Goal: Communication & Community: Answer question/provide support

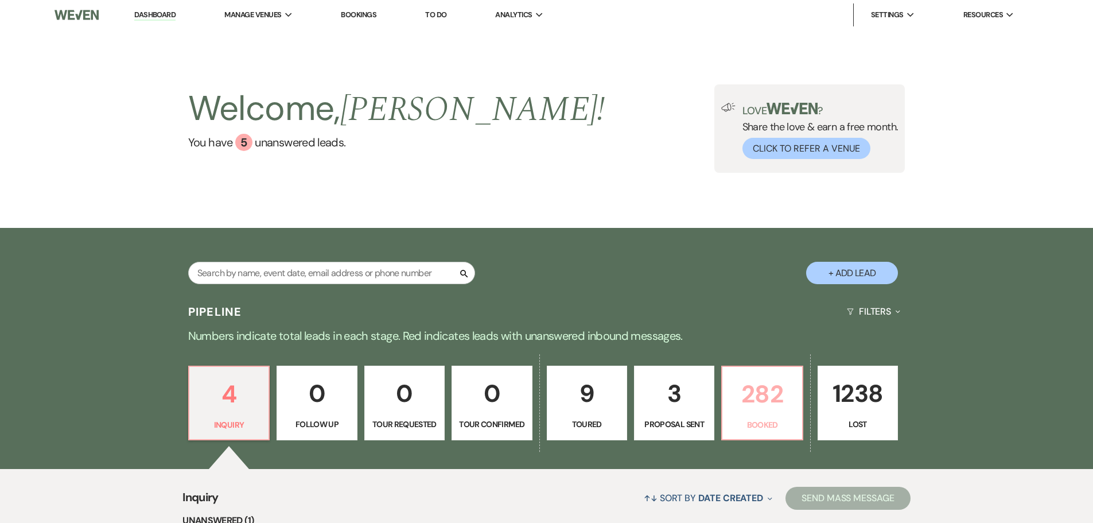
click at [760, 405] on p "282" at bounding box center [761, 394] width 65 height 38
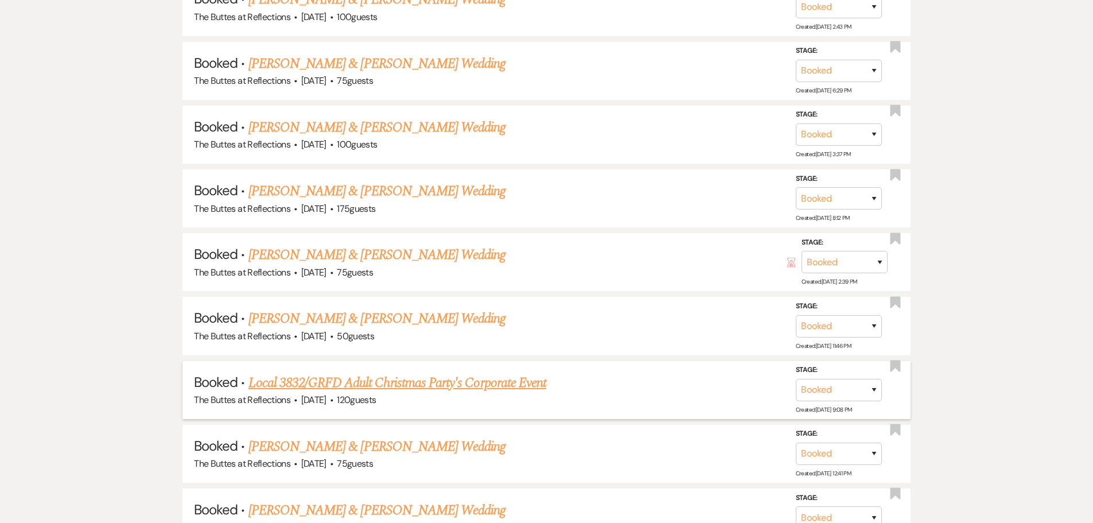
scroll to position [2870, 0]
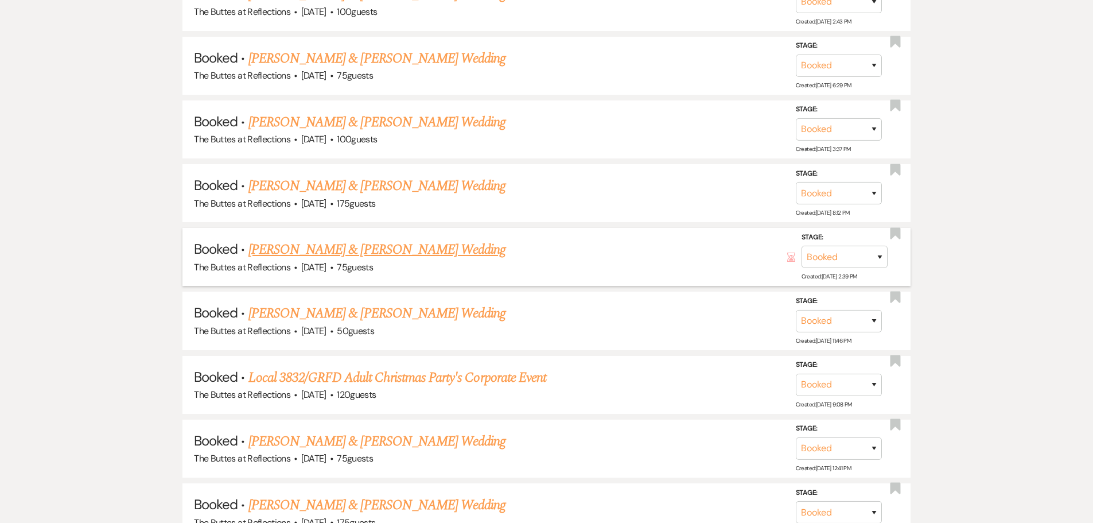
click at [307, 250] on link "[PERSON_NAME] & [PERSON_NAME] Wedding" at bounding box center [377, 249] width 257 height 21
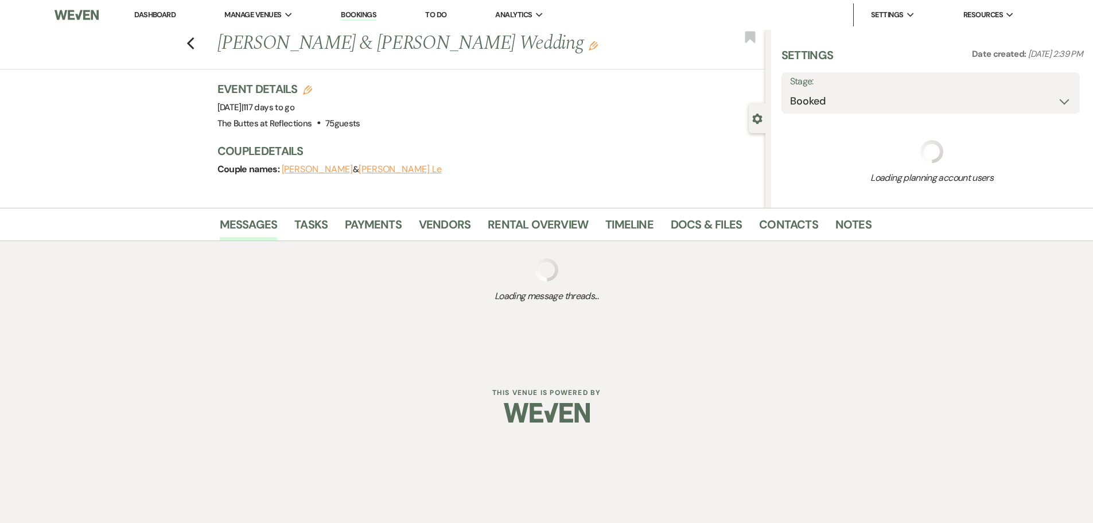
select select "5"
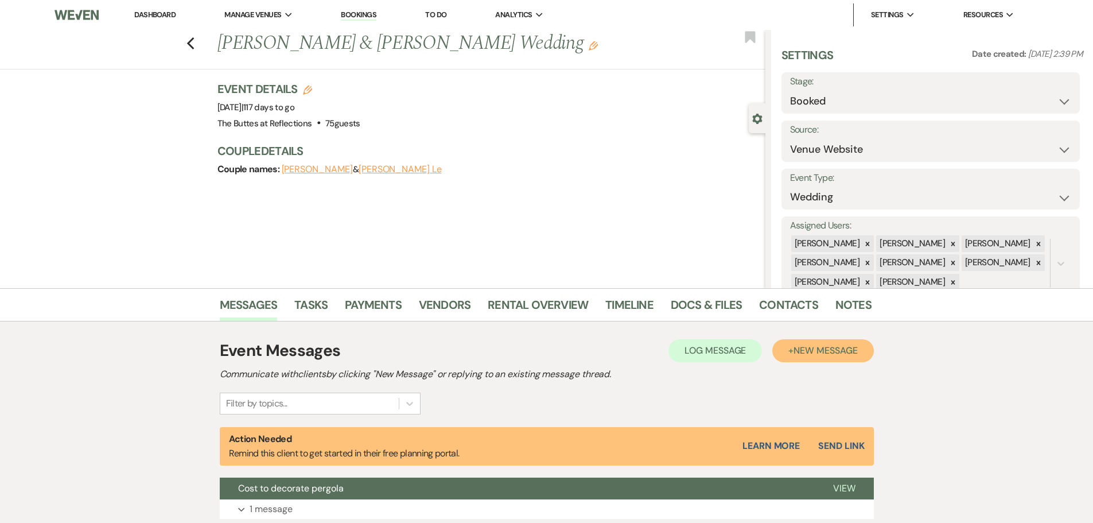
click at [810, 349] on span "New Message" at bounding box center [826, 350] width 64 height 12
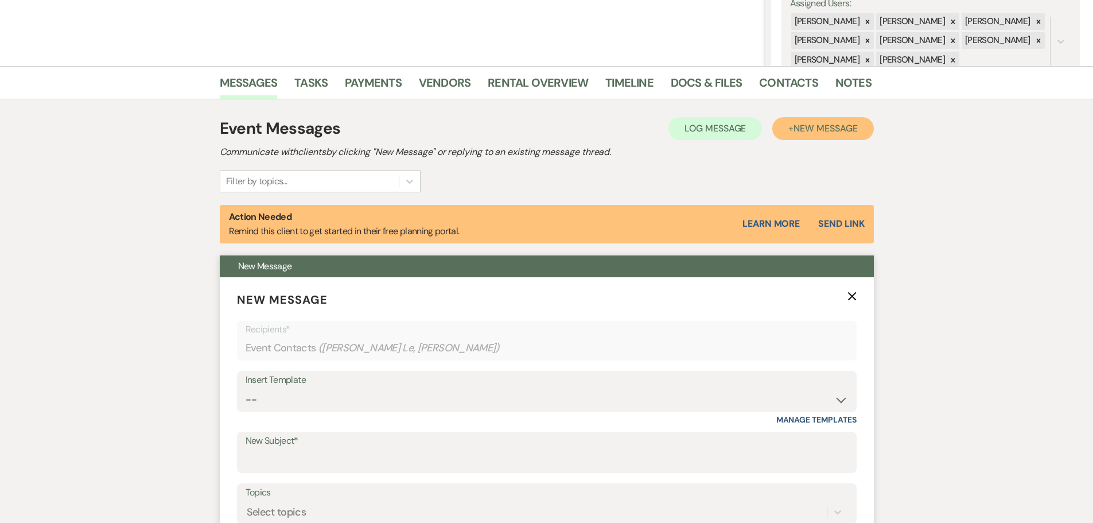
scroll to position [230, 0]
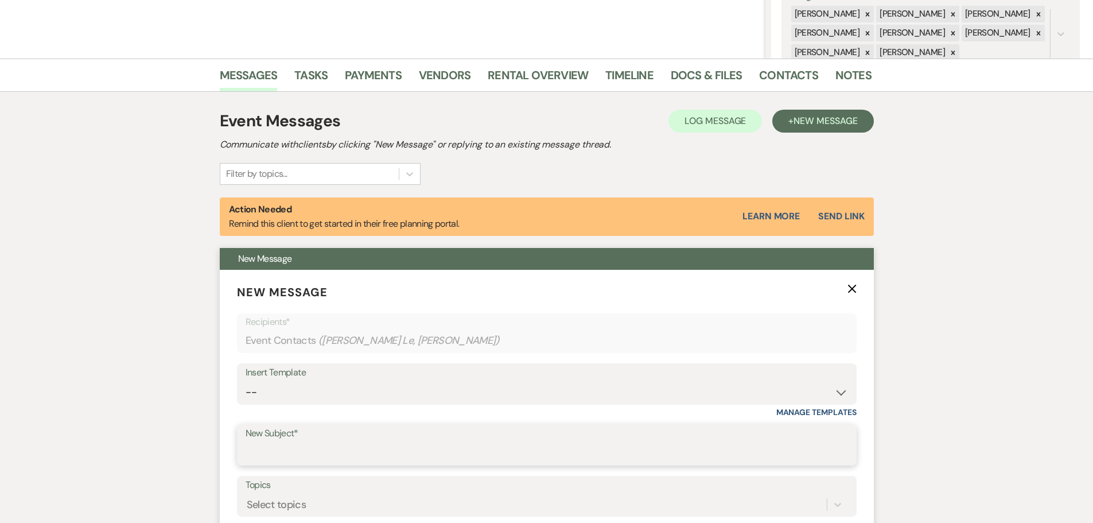
click at [257, 448] on input "New Subject*" at bounding box center [547, 453] width 603 height 22
type input "Sample Room Layout"
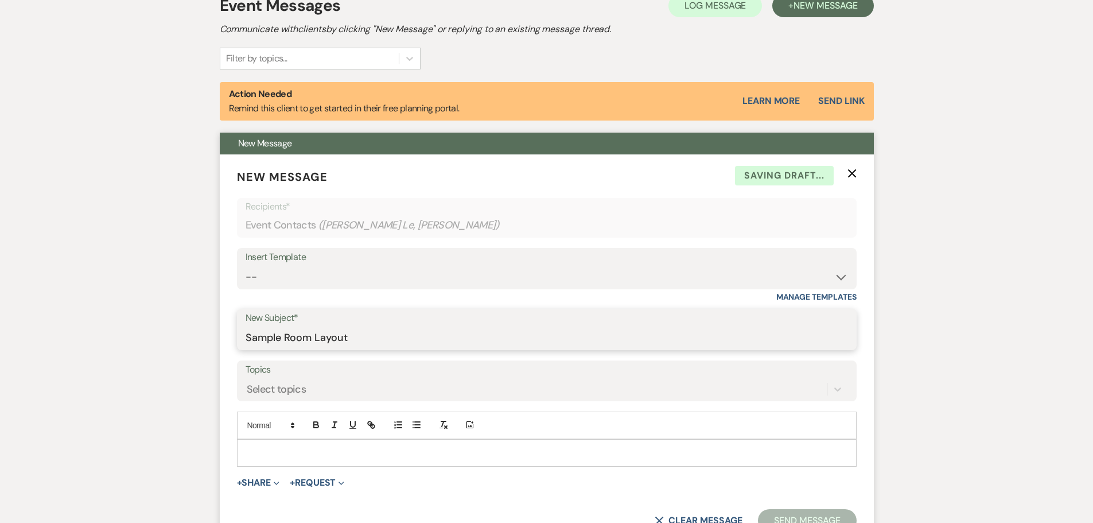
scroll to position [402, 0]
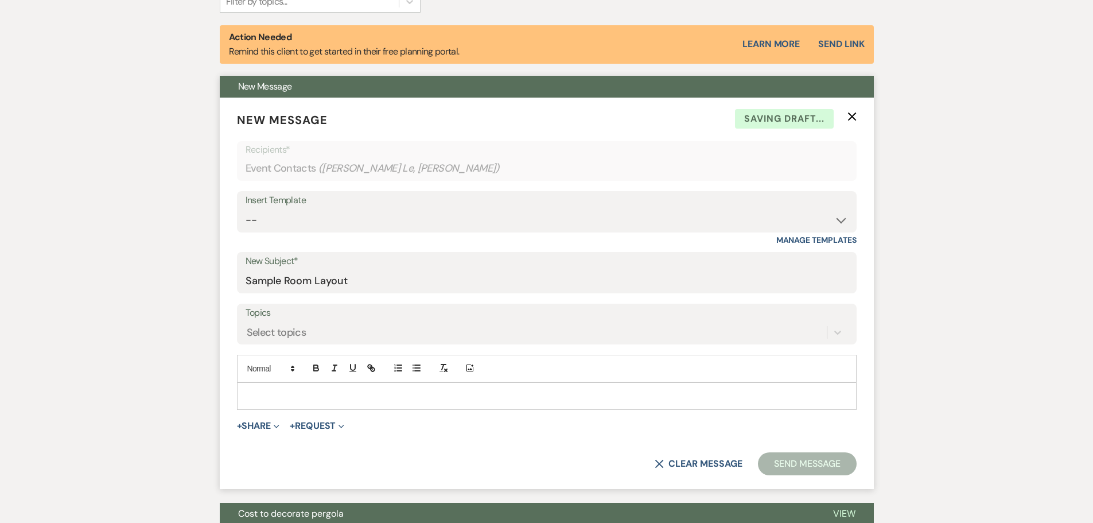
click at [253, 391] on p at bounding box center [546, 396] width 601 height 13
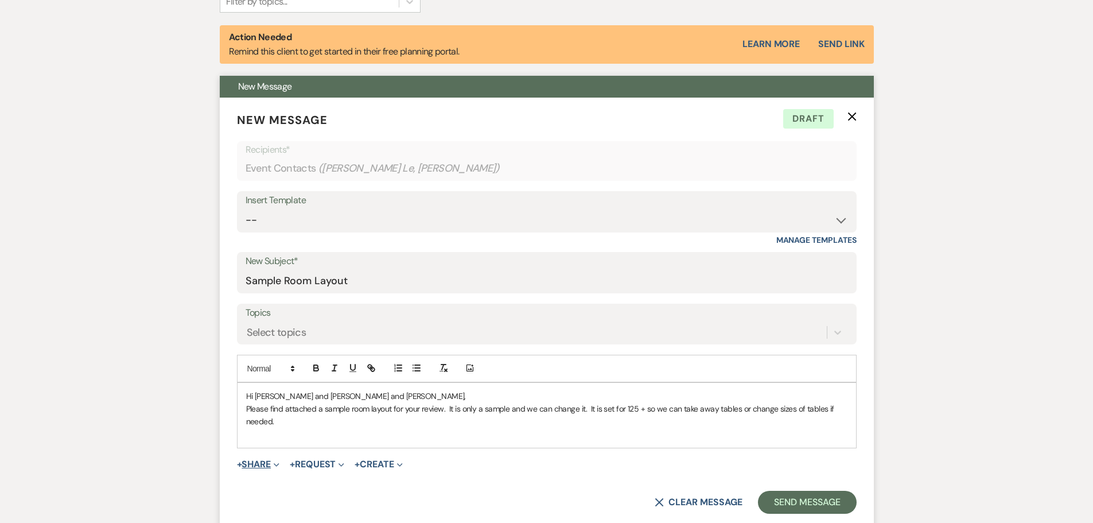
click at [255, 461] on button "+ Share Expand" at bounding box center [258, 464] width 43 height 9
click at [278, 483] on span "Doc Upload Documents" at bounding box center [283, 487] width 65 height 12
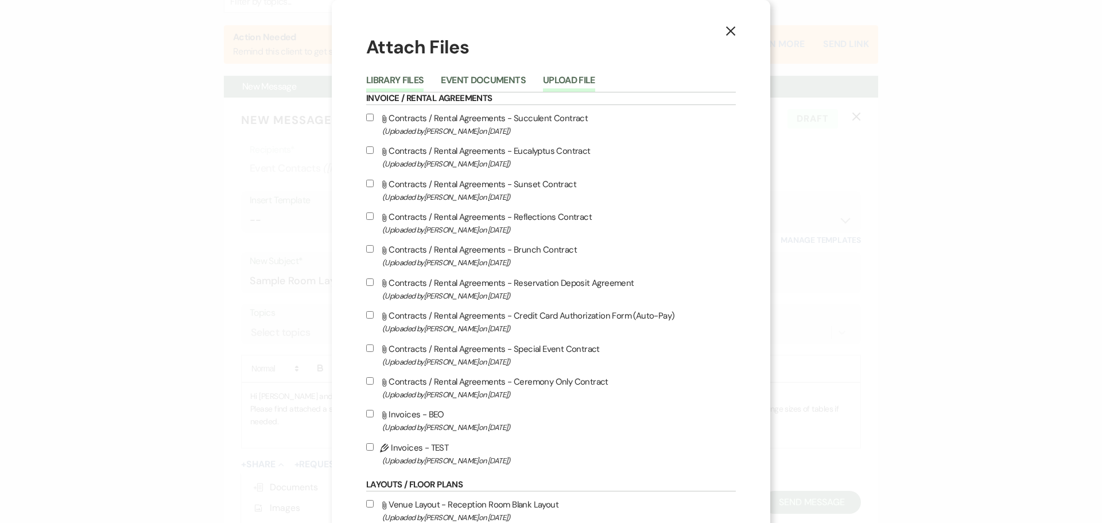
click at [554, 77] on button "Upload File" at bounding box center [569, 84] width 52 height 16
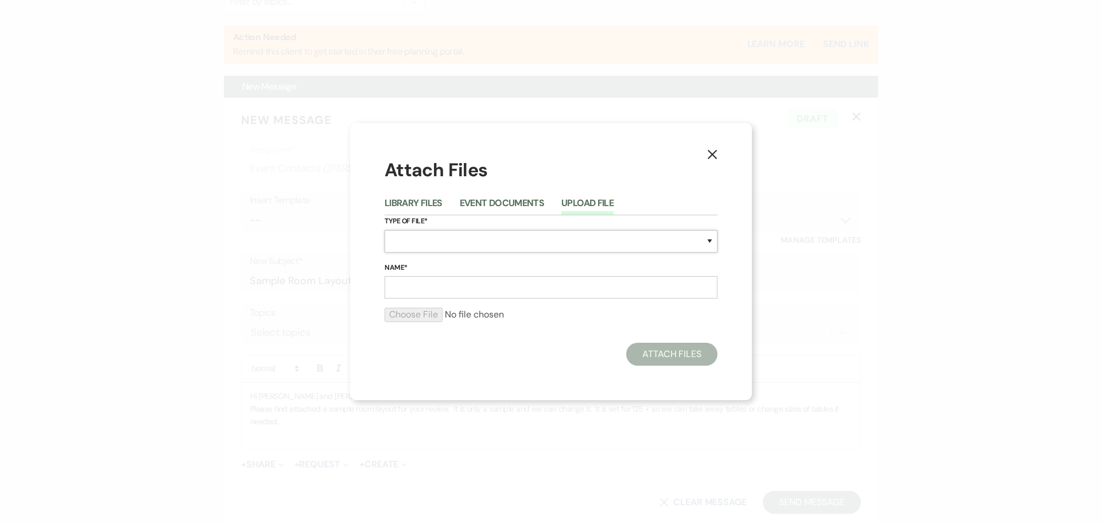
click at [398, 238] on select "Special Event Insurance Vendor Certificate of Insurance Contracts / Rental Agre…" at bounding box center [551, 241] width 333 height 22
click at [401, 243] on select "Special Event Insurance Vendor Certificate of Insurance Contracts / Rental Agre…" at bounding box center [551, 241] width 333 height 22
click at [401, 242] on select "Special Event Insurance Vendor Certificate of Insurance Contracts / Rental Agre…" at bounding box center [551, 241] width 333 height 22
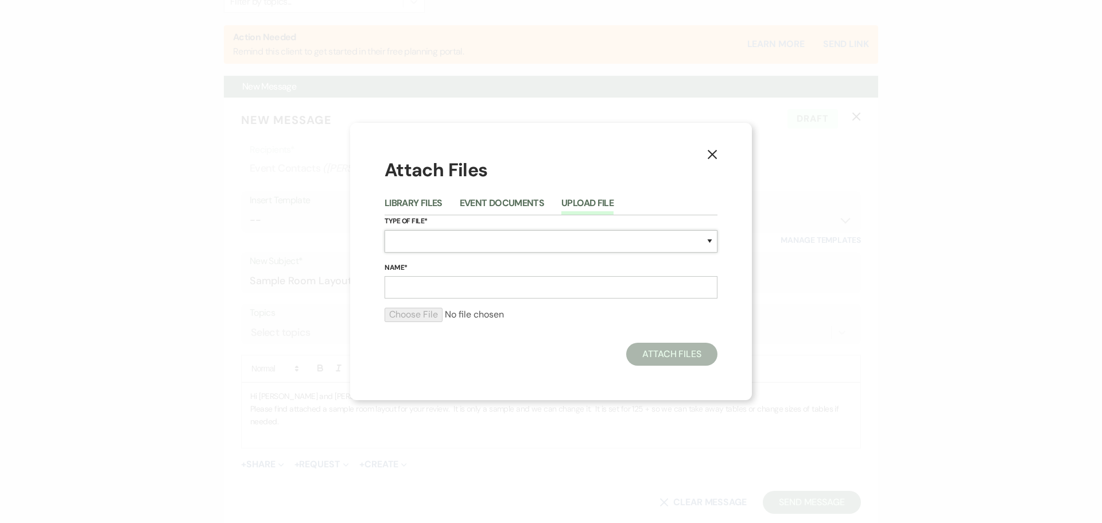
select select "24"
click at [385, 230] on select "Special Event Insurance Vendor Certificate of Insurance Contracts / Rental Agre…" at bounding box center [551, 241] width 333 height 22
click at [449, 235] on select "Special Event Insurance Vendor Certificate of Insurance Contracts / Rental Agre…" at bounding box center [551, 241] width 333 height 22
click at [443, 241] on select "Special Event Insurance Vendor Certificate of Insurance Contracts / Rental Agre…" at bounding box center [551, 241] width 333 height 22
click at [445, 243] on select "Special Event Insurance Vendor Certificate of Insurance Contracts / Rental Agre…" at bounding box center [551, 241] width 333 height 22
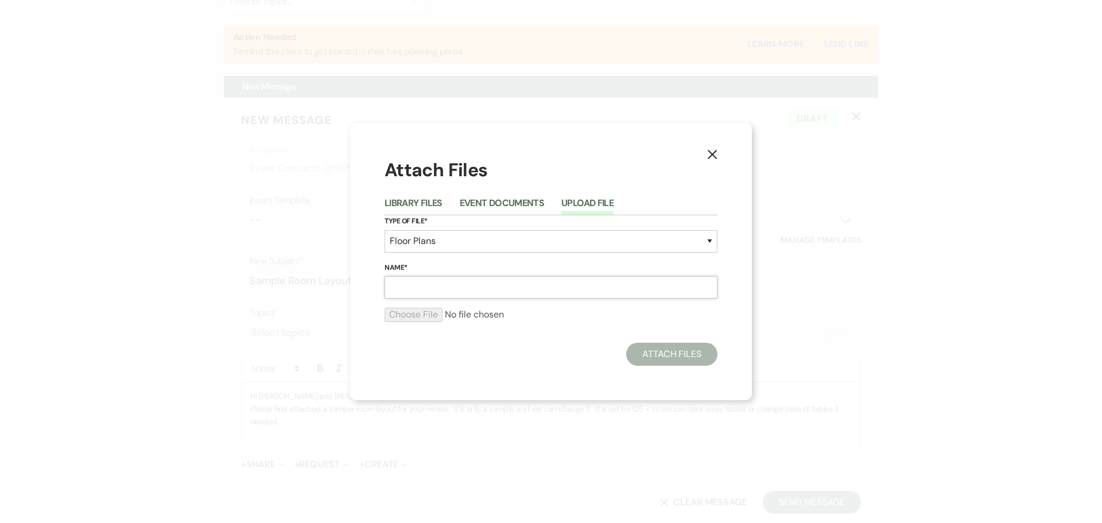
click at [401, 290] on input "Name*" at bounding box center [551, 287] width 333 height 22
type input "Le, [PERSON_NAME] and [PERSON_NAME]"
click at [413, 314] on input "file" at bounding box center [551, 315] width 333 height 14
type input "C:\fakepath\Le, [PERSON_NAME] [DATE] Sample Layout for Review.doc"
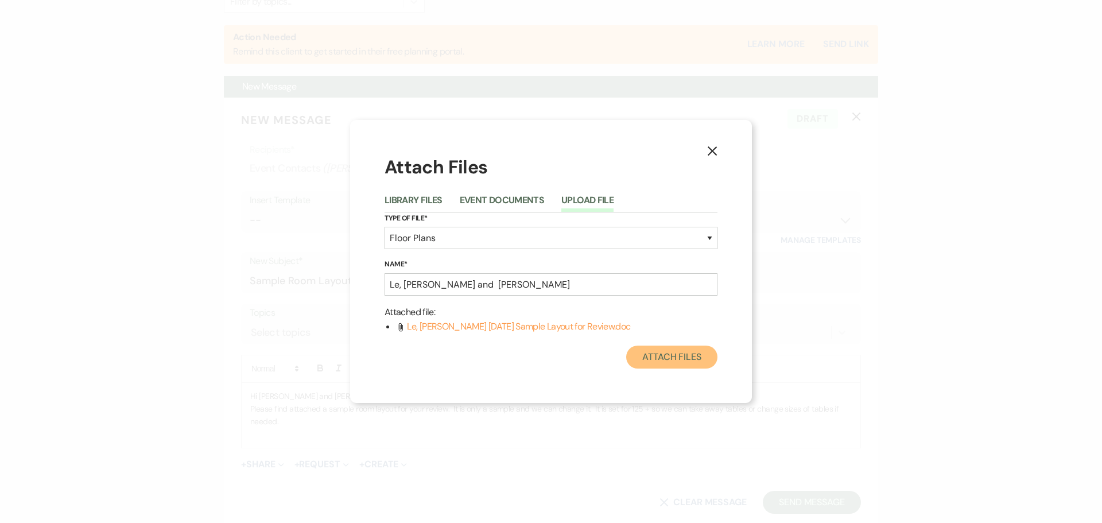
click at [647, 355] on button "Attach Files" at bounding box center [671, 357] width 91 height 23
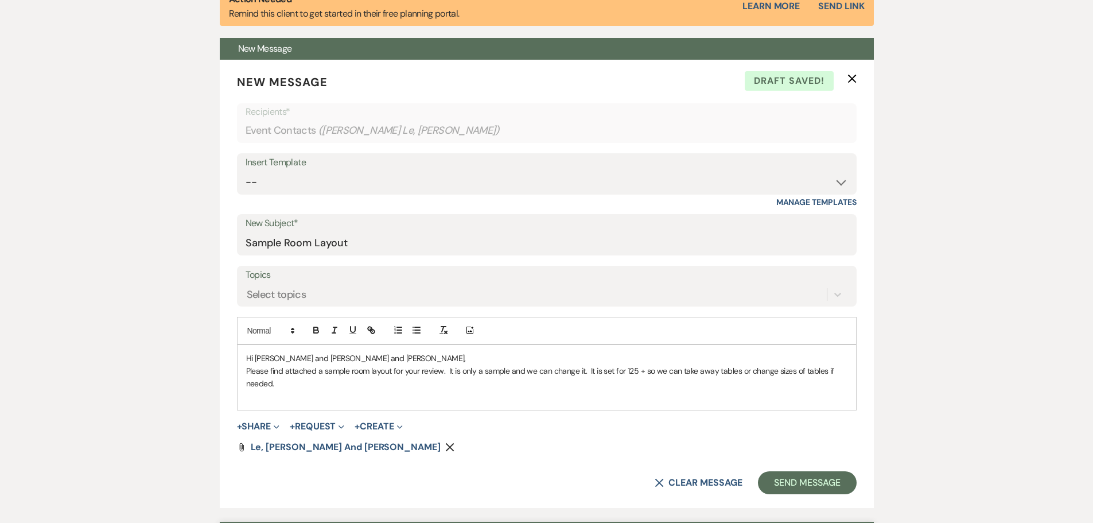
scroll to position [459, 0]
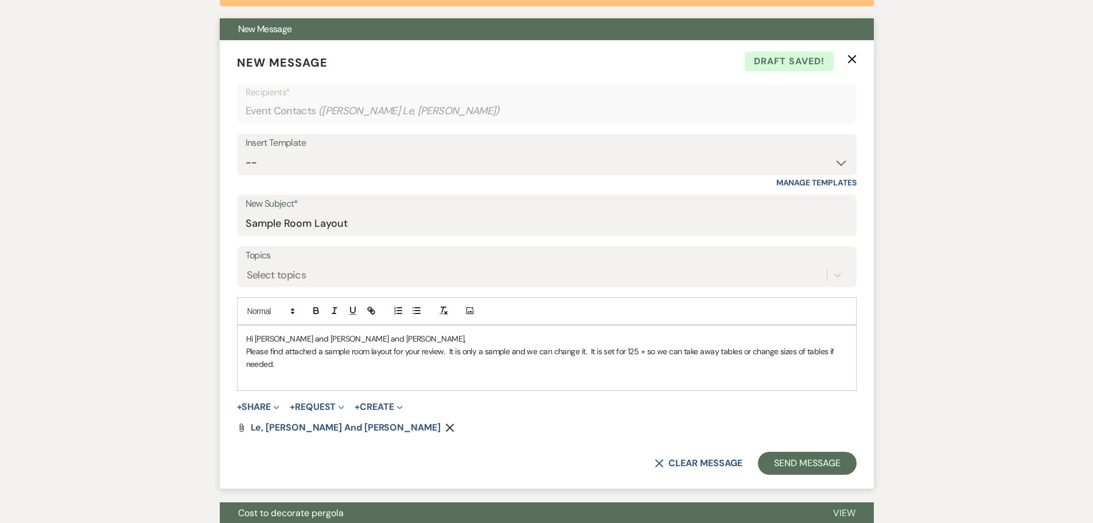
click at [289, 362] on p "Please find attached a sample room layout for your review. It is only a sample …" at bounding box center [546, 358] width 601 height 26
click at [291, 368] on p "Please find attached a sample room layout for your review. It is only a sample …" at bounding box center [546, 358] width 601 height 26
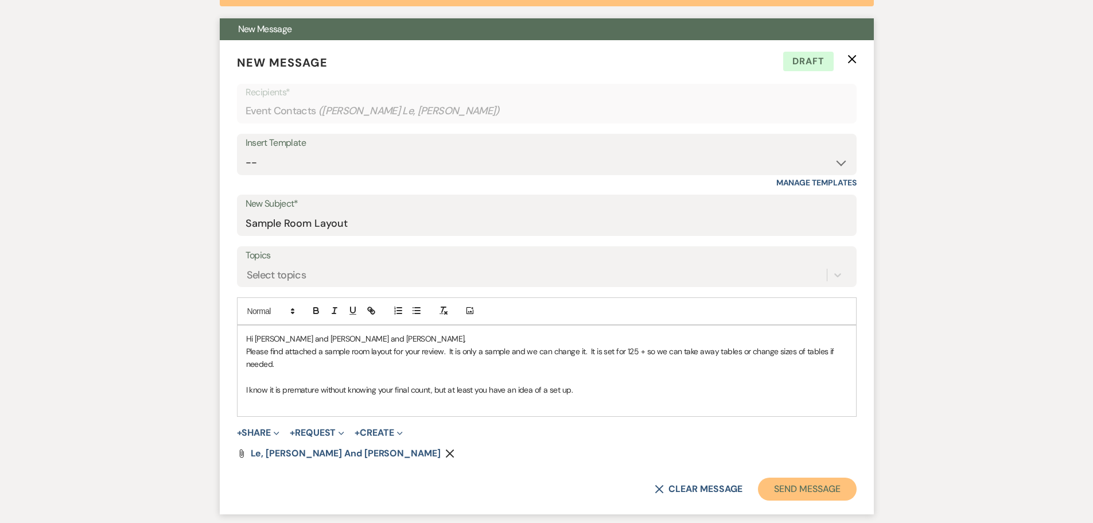
click at [786, 491] on button "Send Message" at bounding box center [807, 489] width 98 height 23
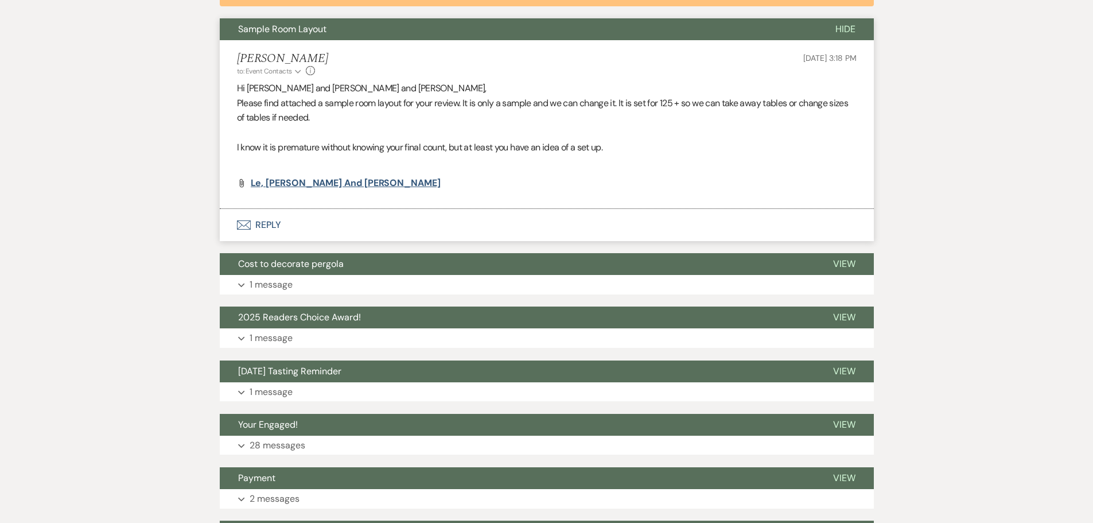
click at [281, 183] on span "Le, [PERSON_NAME] and [PERSON_NAME]" at bounding box center [346, 183] width 190 height 12
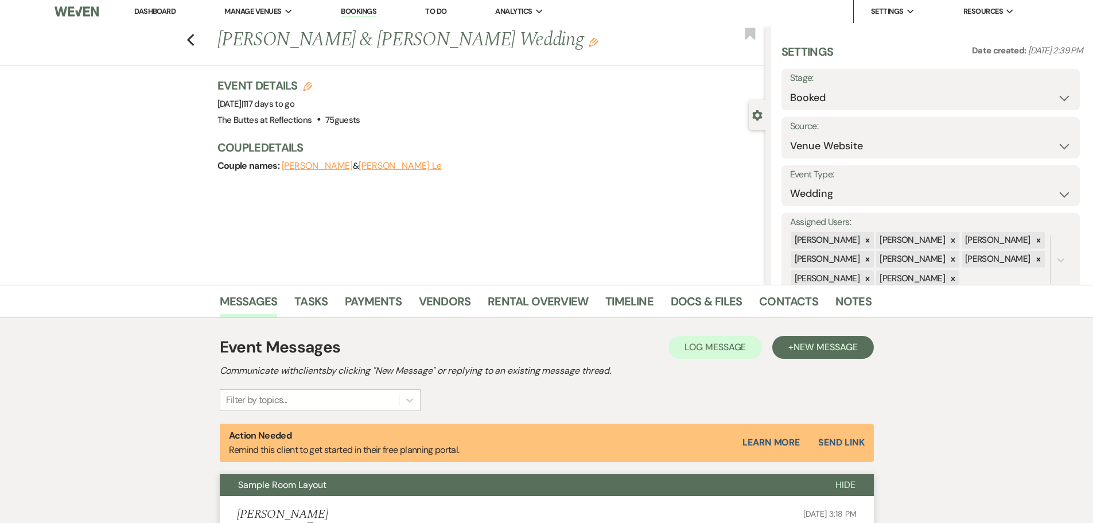
scroll to position [0, 0]
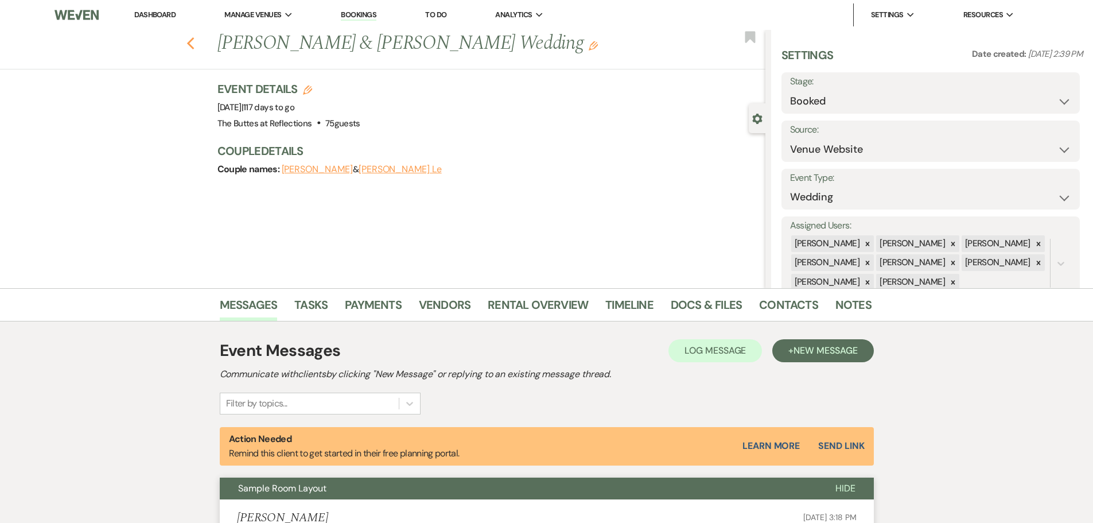
click at [192, 42] on icon "Previous" at bounding box center [191, 44] width 9 height 14
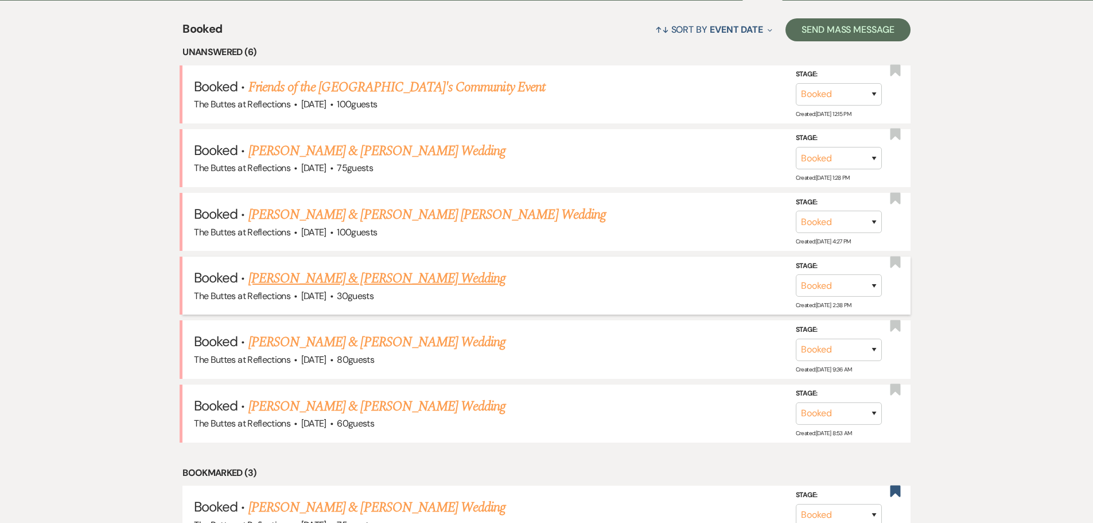
scroll to position [402, 0]
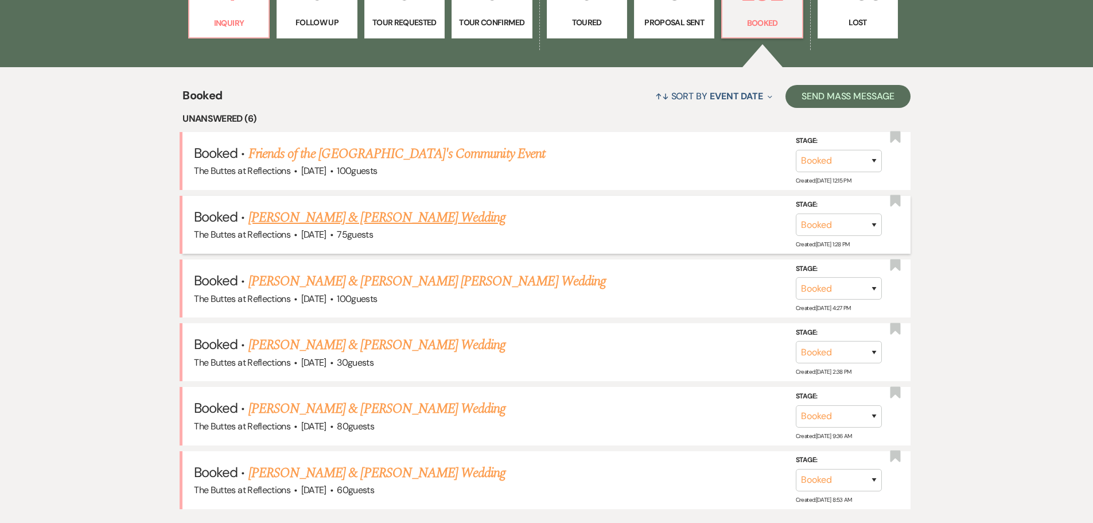
click at [302, 216] on link "[PERSON_NAME] & [PERSON_NAME] Wedding" at bounding box center [377, 217] width 257 height 21
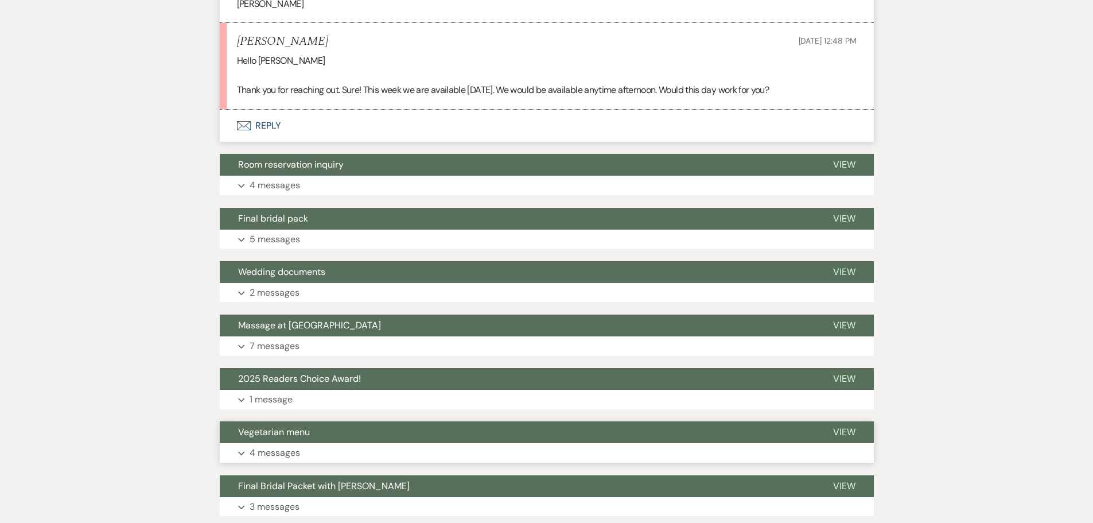
scroll to position [574, 0]
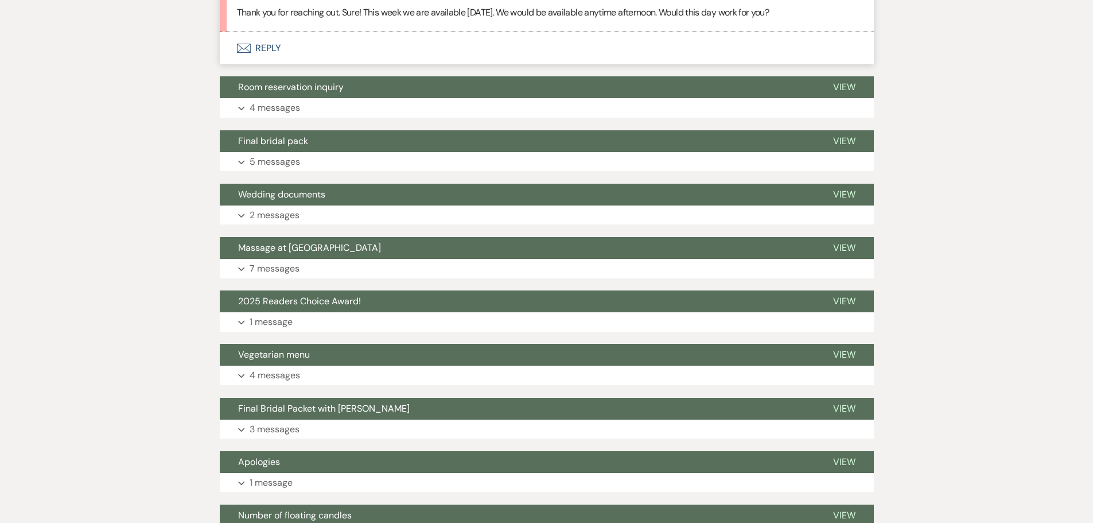
click at [241, 46] on icon "Envelope" at bounding box center [244, 48] width 14 height 9
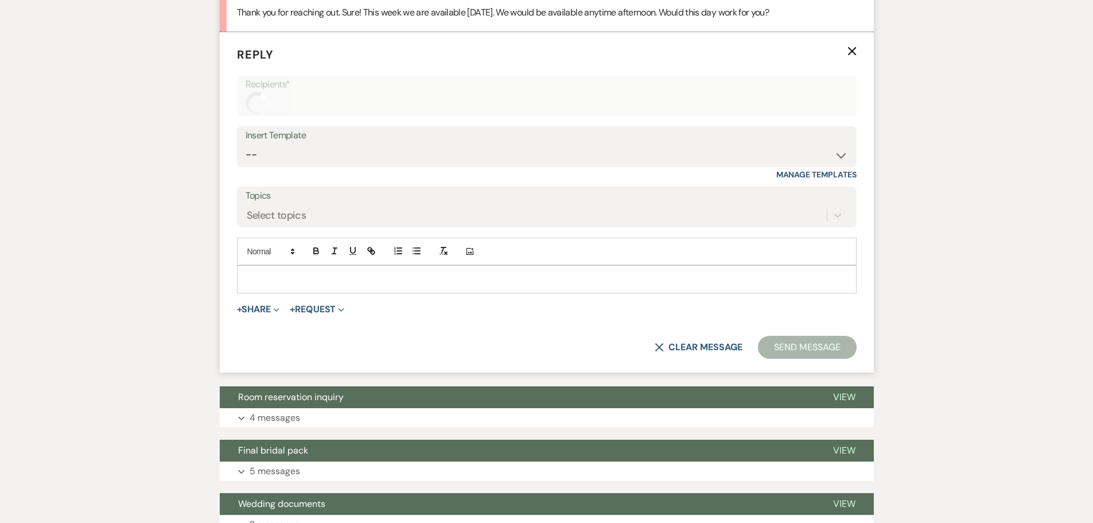
scroll to position [515, 0]
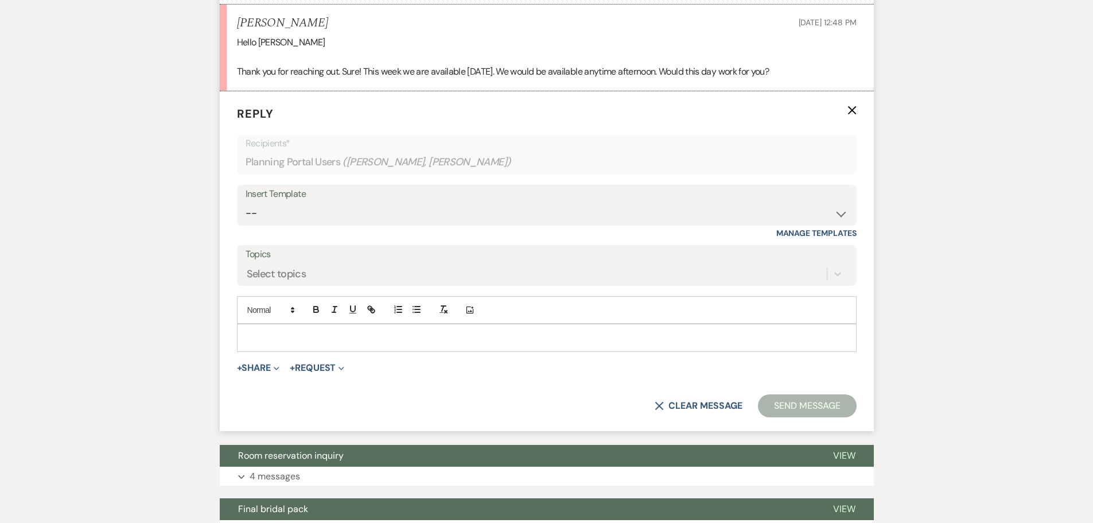
click at [270, 335] on p at bounding box center [546, 337] width 601 height 13
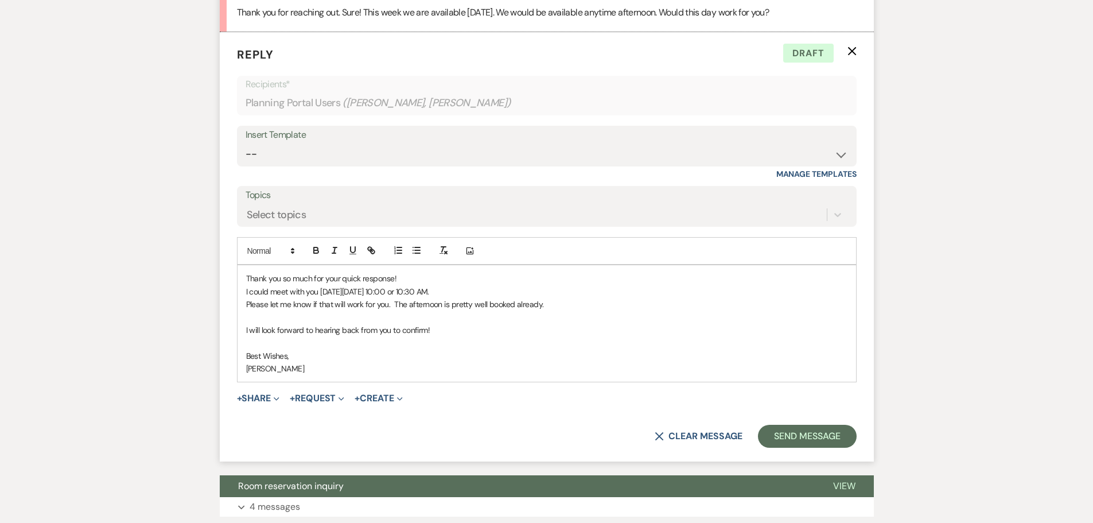
scroll to position [804, 0]
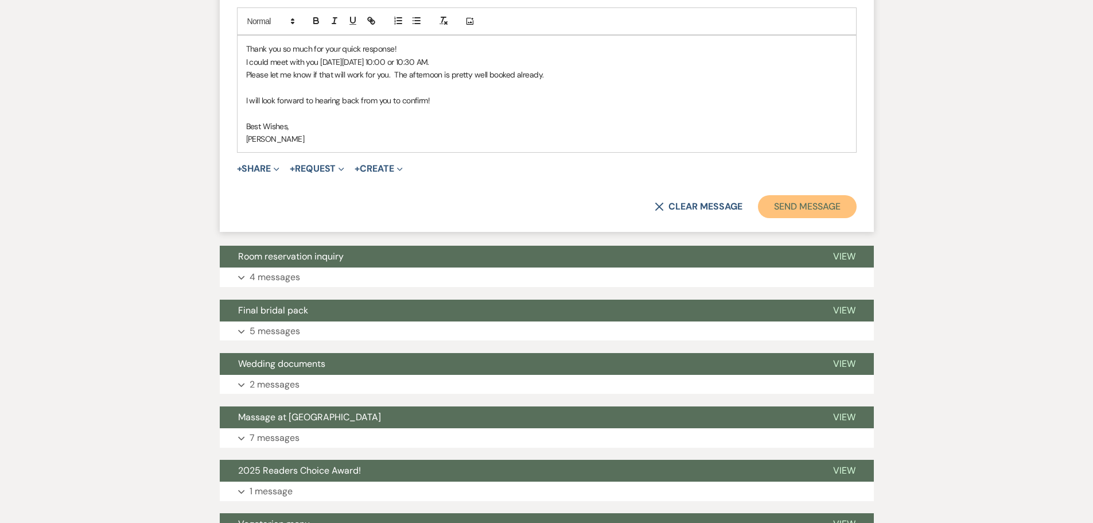
click at [782, 210] on button "Send Message" at bounding box center [807, 206] width 98 height 23
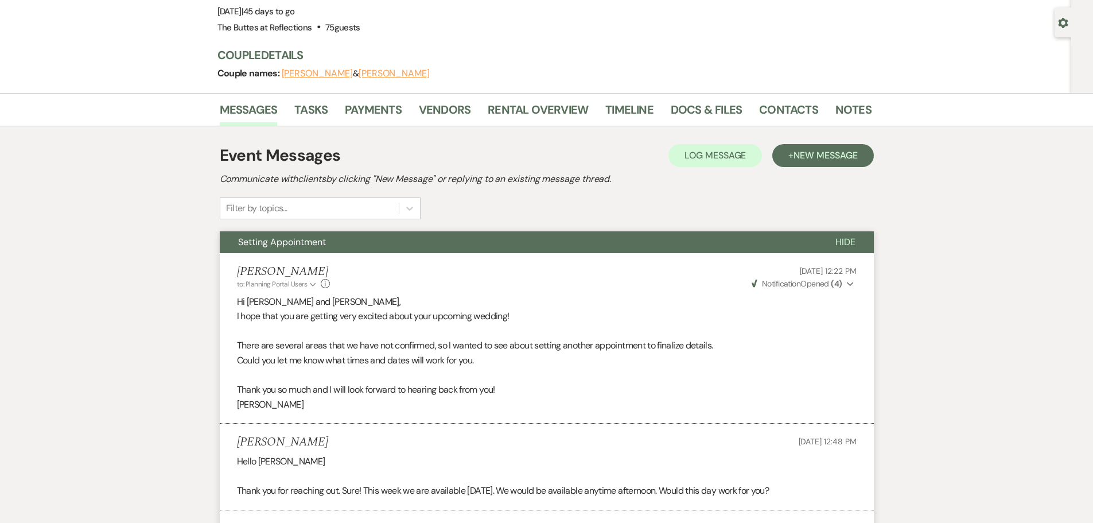
scroll to position [0, 0]
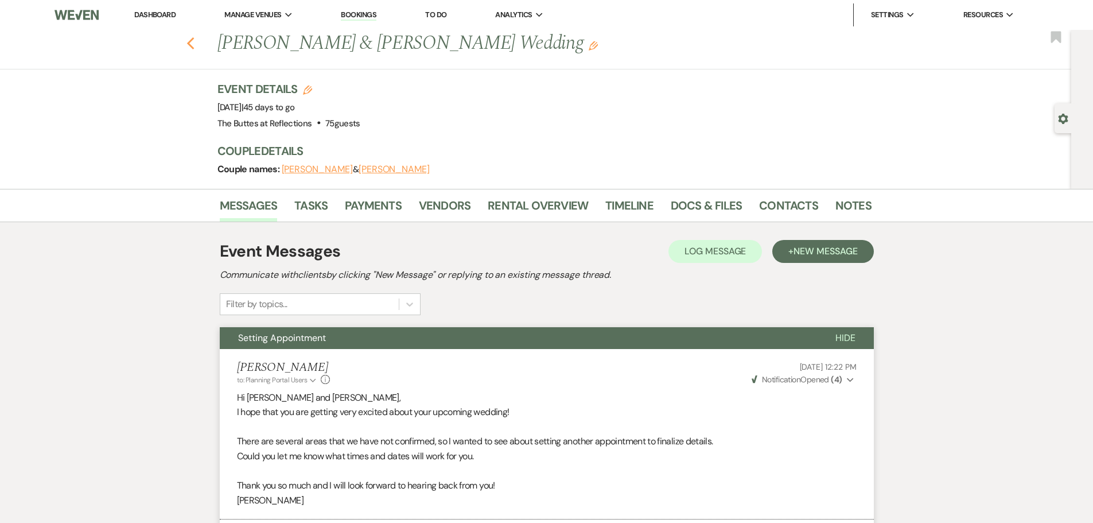
click at [193, 42] on use "button" at bounding box center [190, 43] width 7 height 13
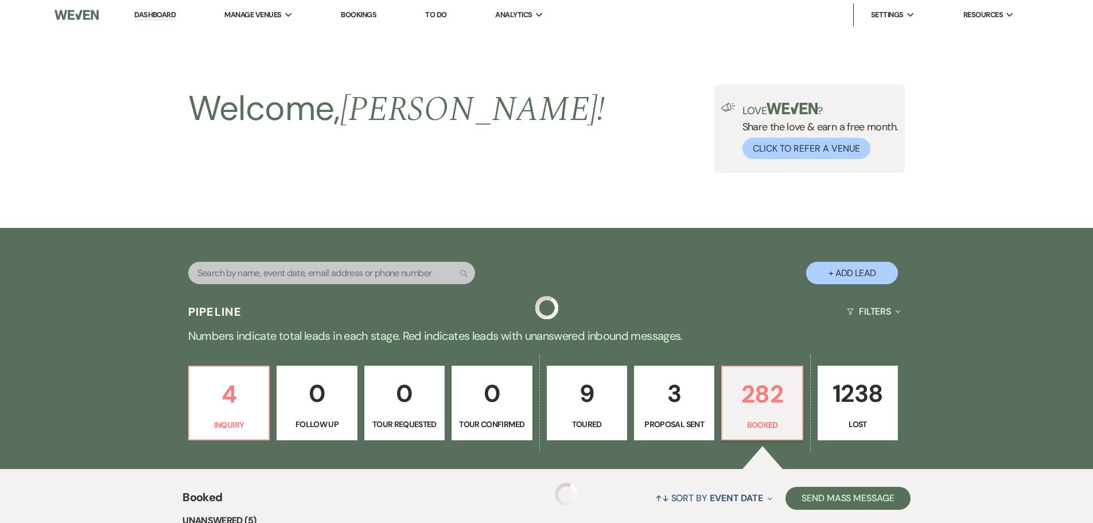
scroll to position [402, 0]
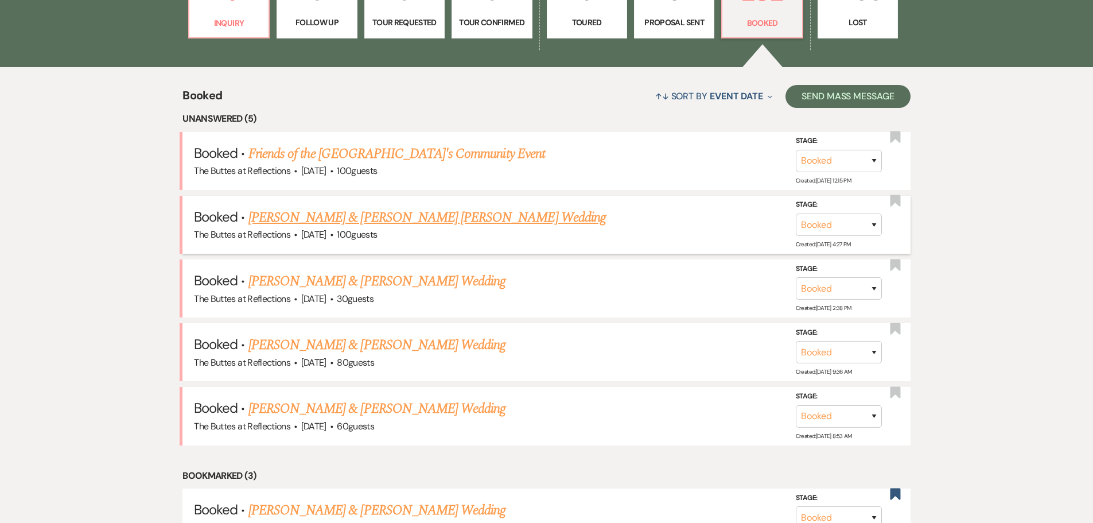
click at [341, 215] on link "[PERSON_NAME] & [PERSON_NAME] [PERSON_NAME] Wedding" at bounding box center [428, 217] width 358 height 21
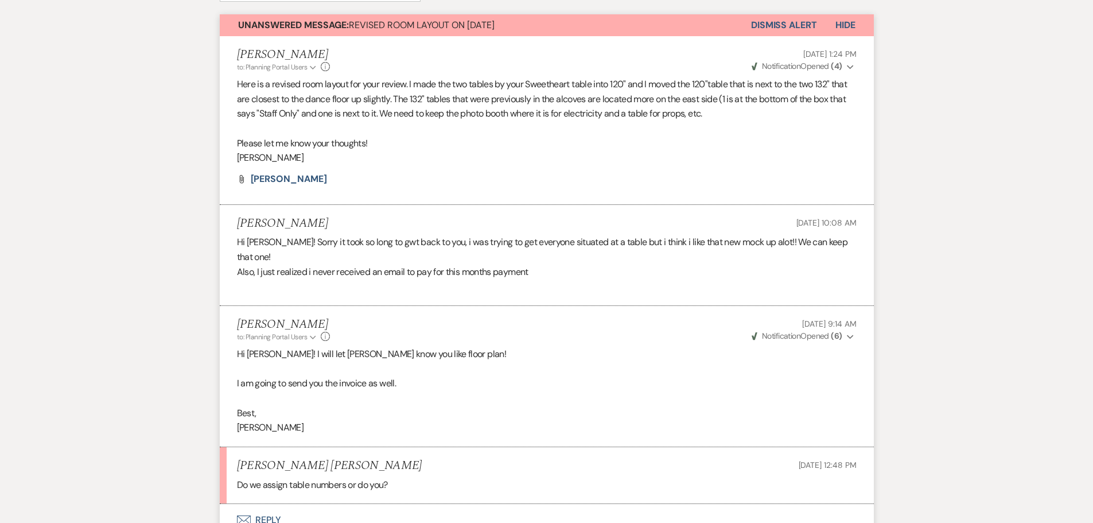
scroll to position [402, 0]
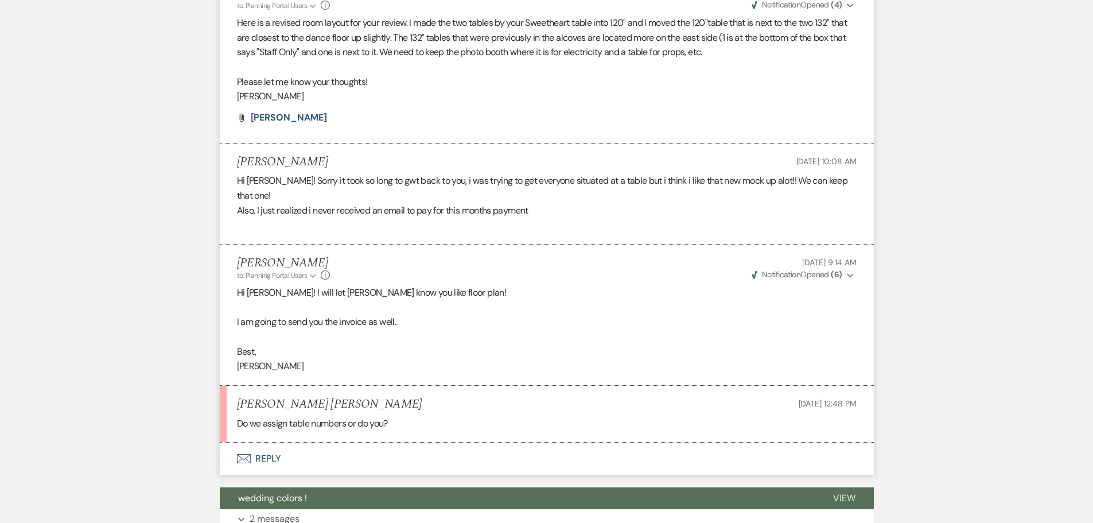
click at [246, 454] on icon "Envelope" at bounding box center [244, 458] width 14 height 9
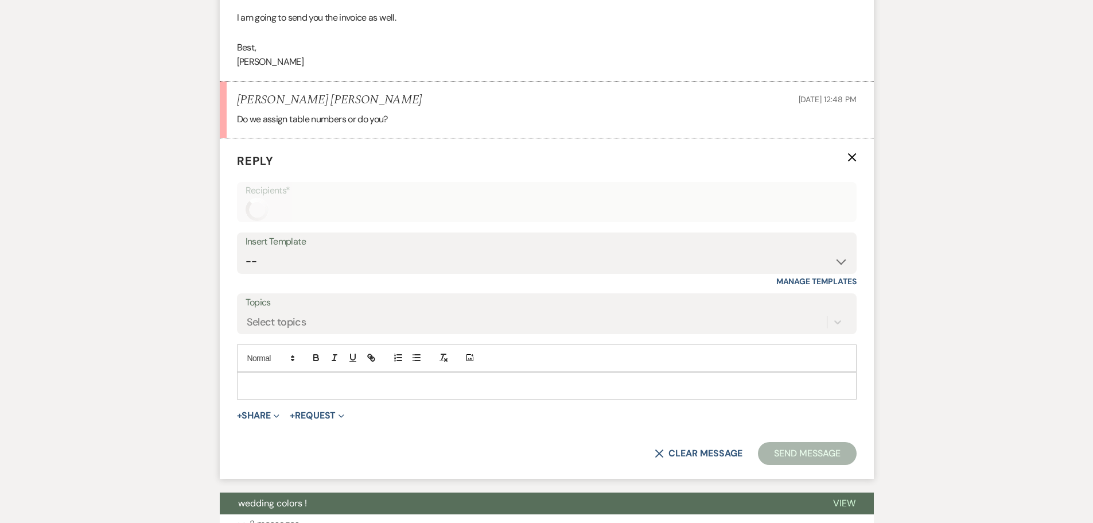
scroll to position [711, 0]
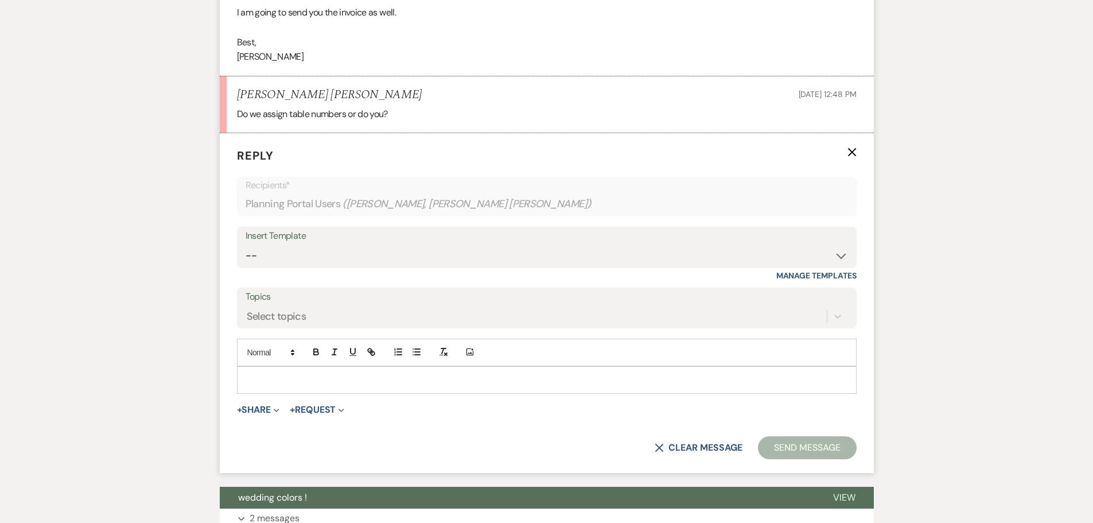
click at [256, 367] on div at bounding box center [547, 380] width 619 height 26
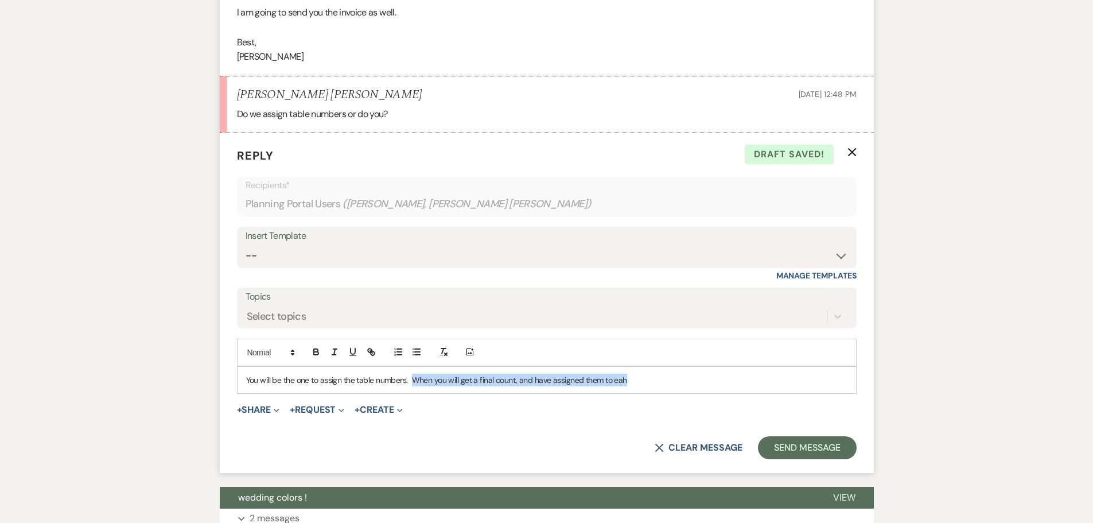
drag, startPoint x: 630, startPoint y: 338, endPoint x: 414, endPoint y: 337, distance: 216.4
click at [414, 374] on p "You will be the one to assign the table numbers. When you will get a final coun…" at bounding box center [546, 380] width 601 height 13
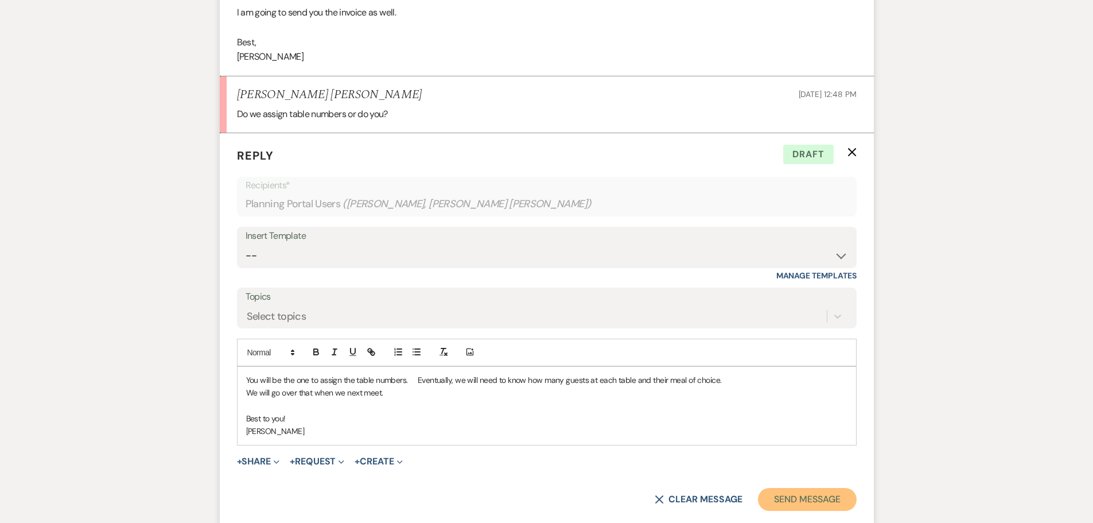
click at [813, 488] on button "Send Message" at bounding box center [807, 499] width 98 height 23
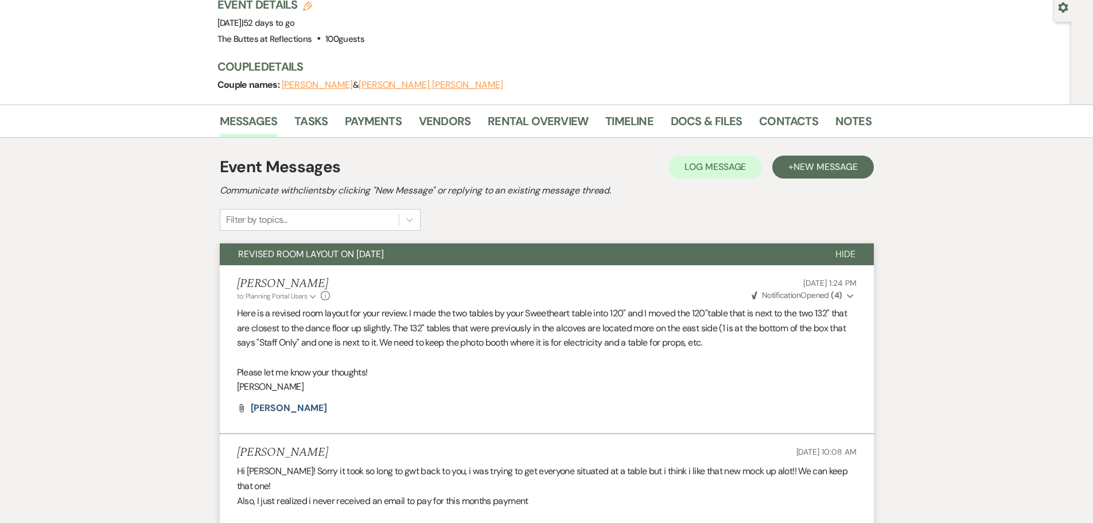
scroll to position [0, 0]
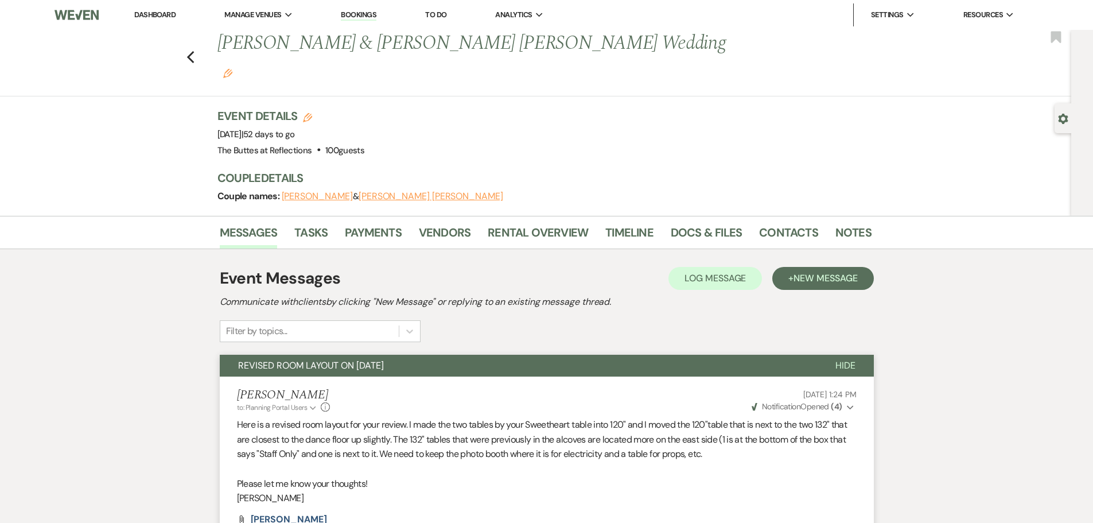
click at [199, 38] on div "Previous [PERSON_NAME] & [PERSON_NAME] [PERSON_NAME] Wedding Edit Bookmark" at bounding box center [532, 63] width 1077 height 67
click at [194, 51] on use "button" at bounding box center [190, 57] width 7 height 13
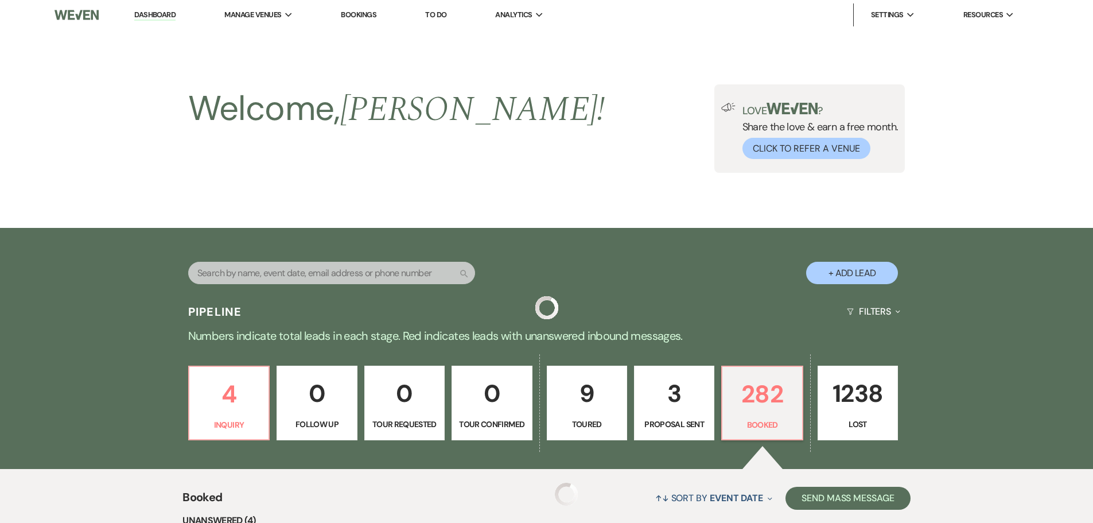
scroll to position [402, 0]
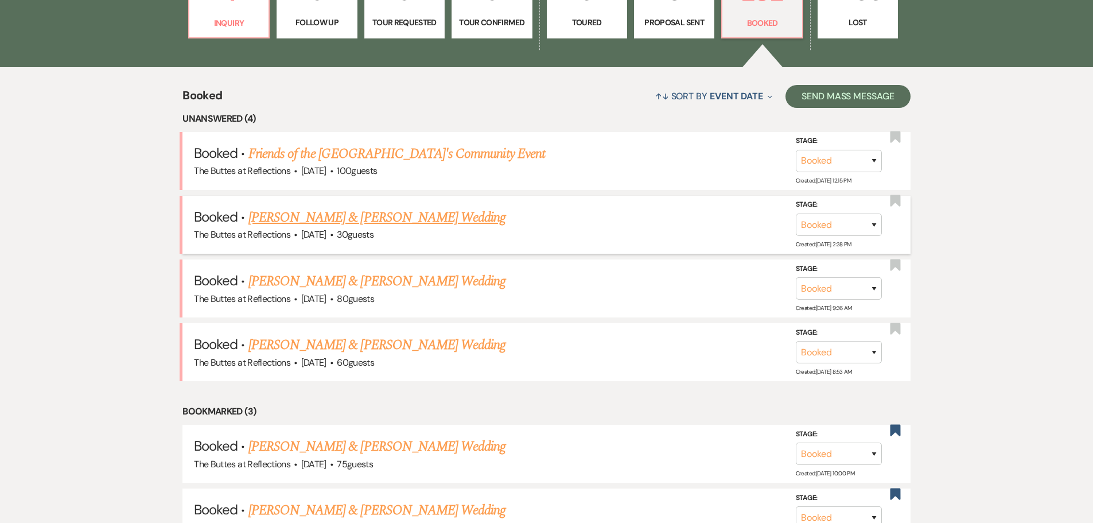
click at [335, 213] on link "[PERSON_NAME] & [PERSON_NAME] Wedding" at bounding box center [377, 217] width 257 height 21
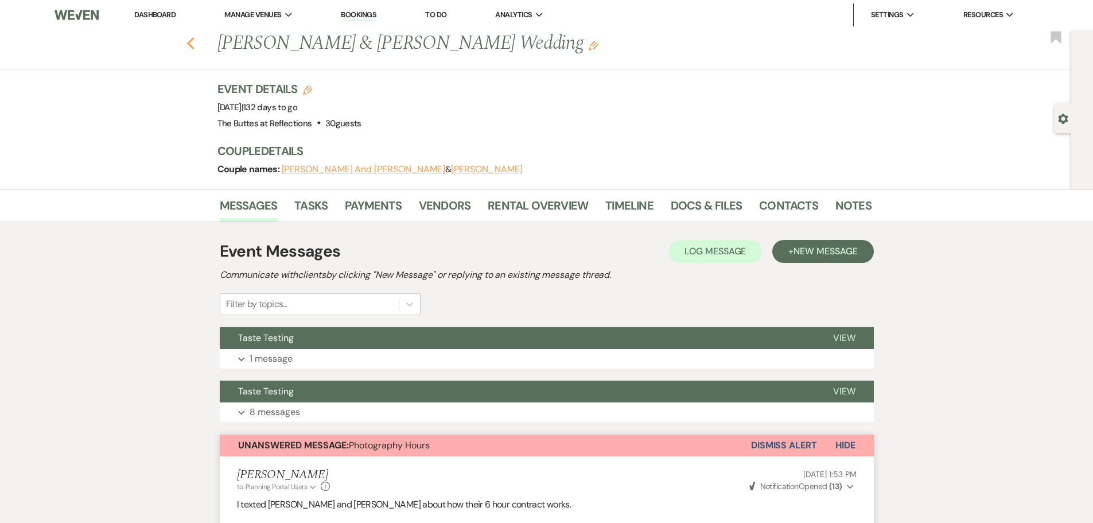
click at [192, 41] on icon "Previous" at bounding box center [191, 44] width 9 height 14
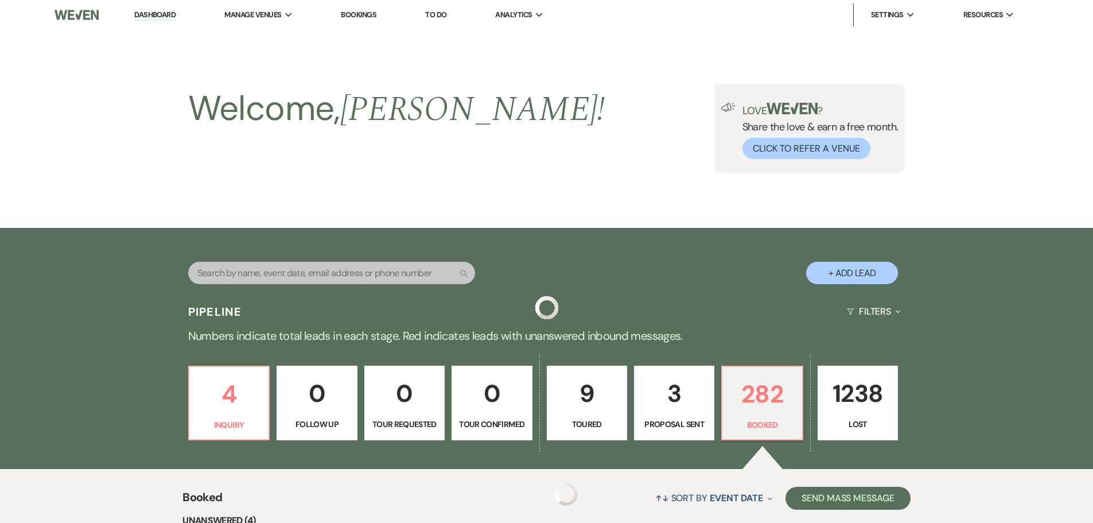
scroll to position [402, 0]
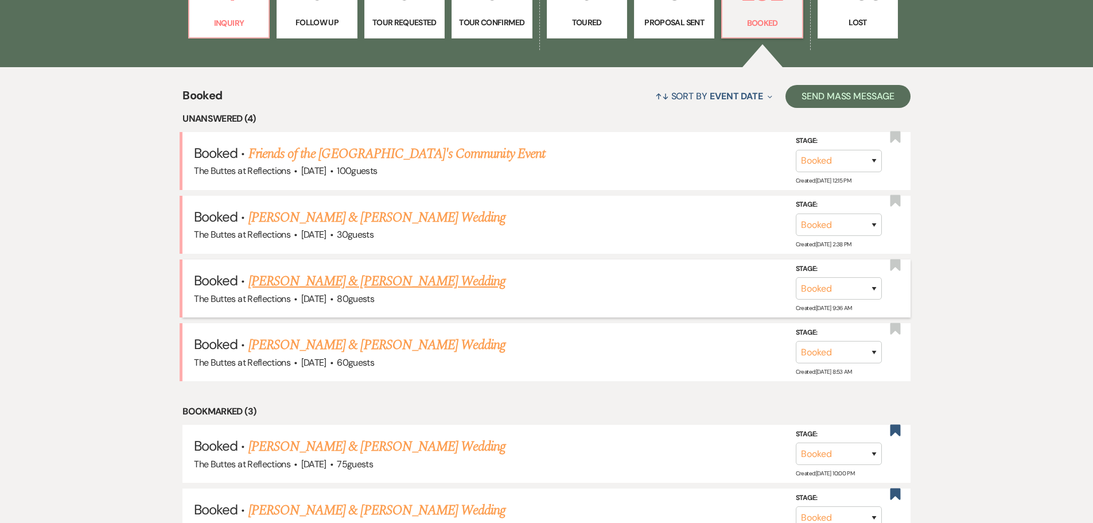
click at [282, 280] on link "[PERSON_NAME] & [PERSON_NAME] Wedding" at bounding box center [377, 281] width 257 height 21
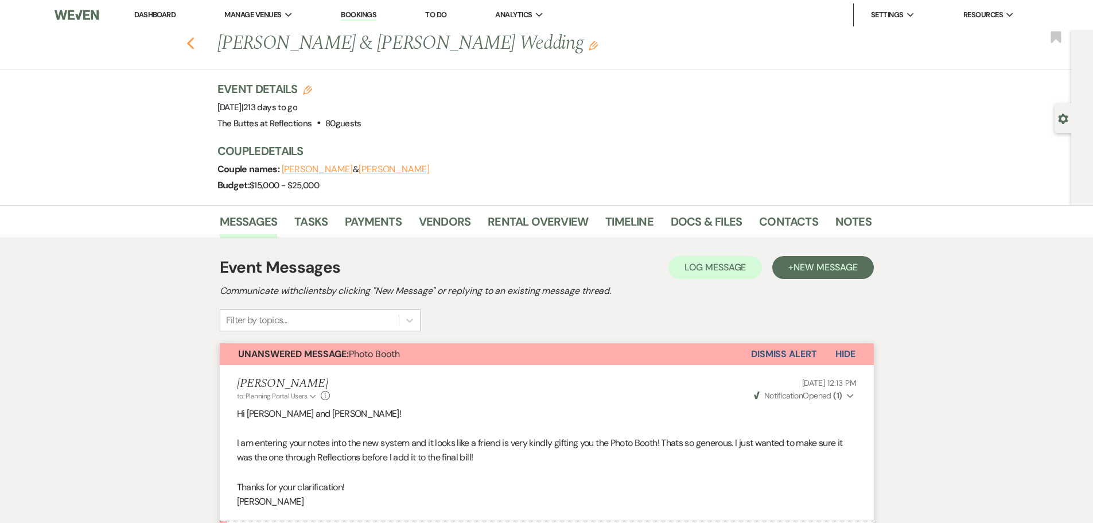
click at [194, 40] on use "button" at bounding box center [190, 43] width 7 height 13
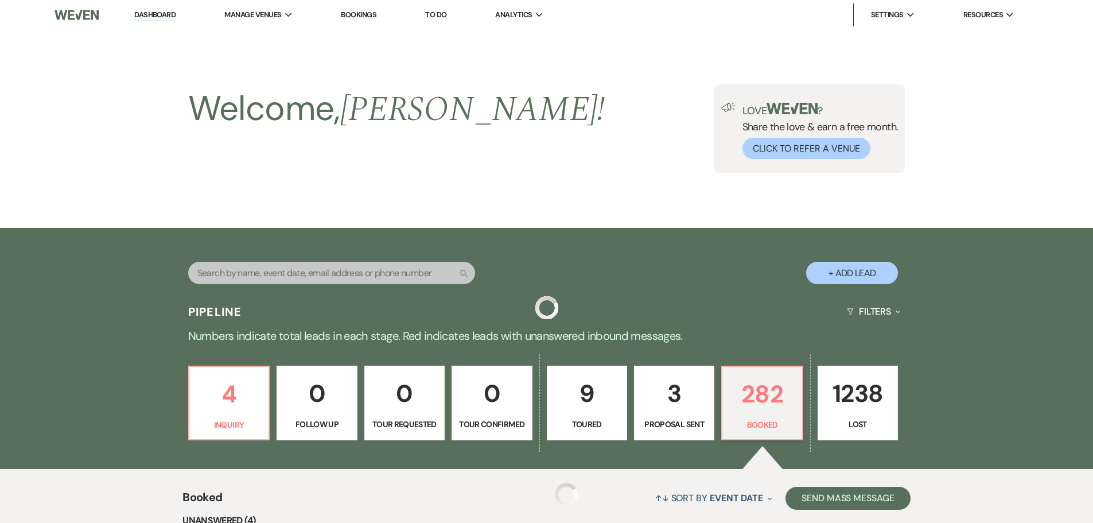
scroll to position [402, 0]
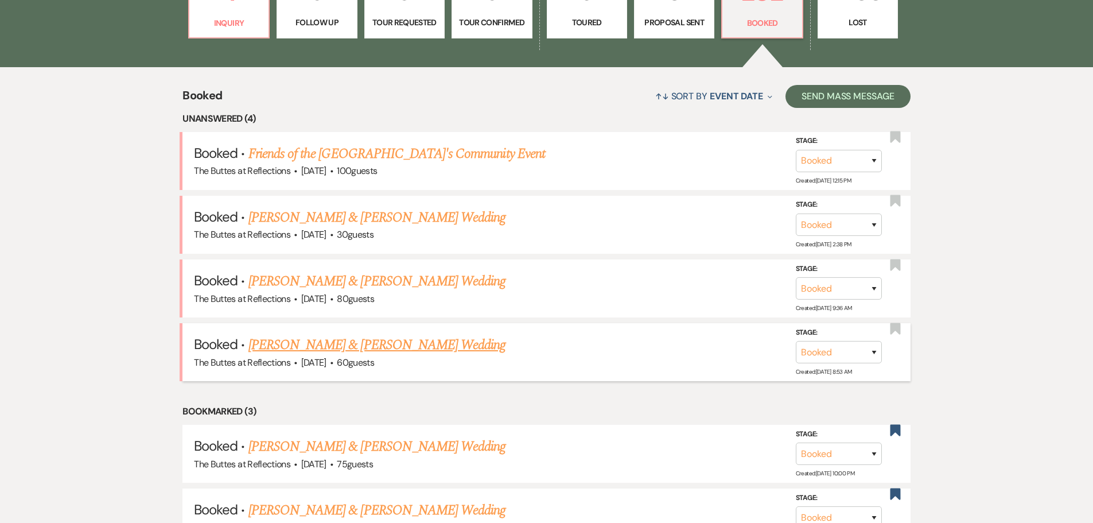
click at [304, 341] on link "[PERSON_NAME] & [PERSON_NAME] Wedding" at bounding box center [377, 345] width 257 height 21
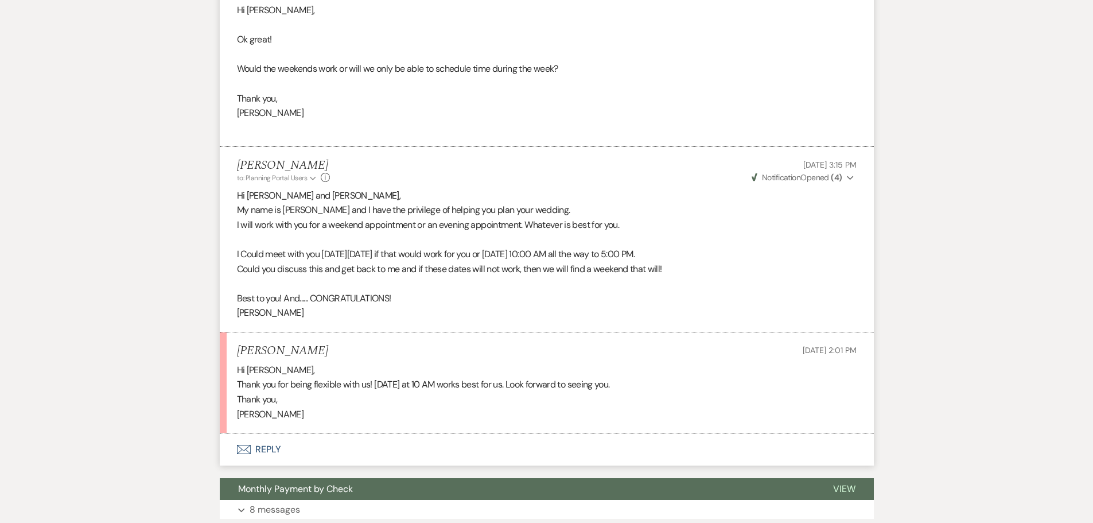
scroll to position [746, 0]
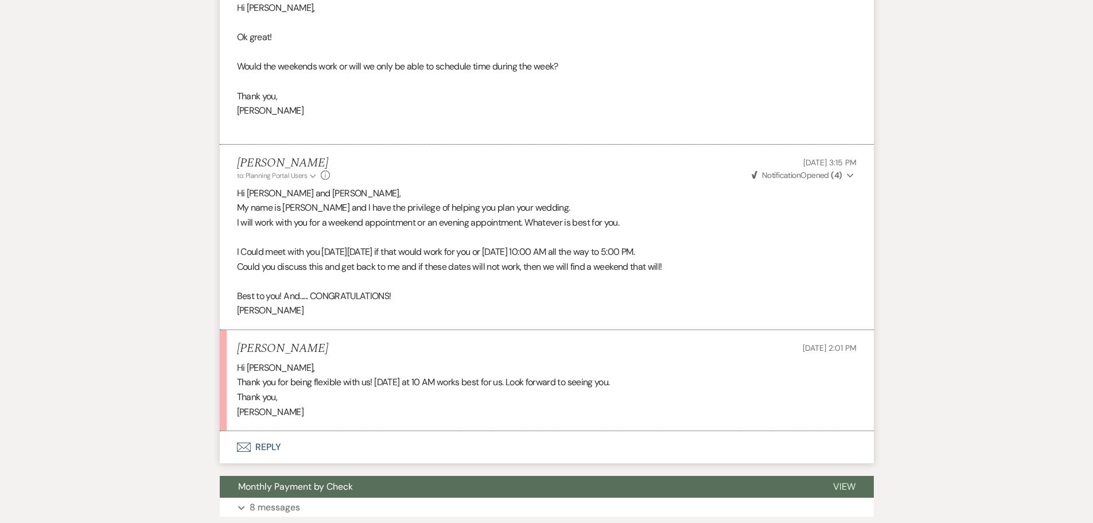
click at [246, 443] on use "button" at bounding box center [243, 447] width 14 height 9
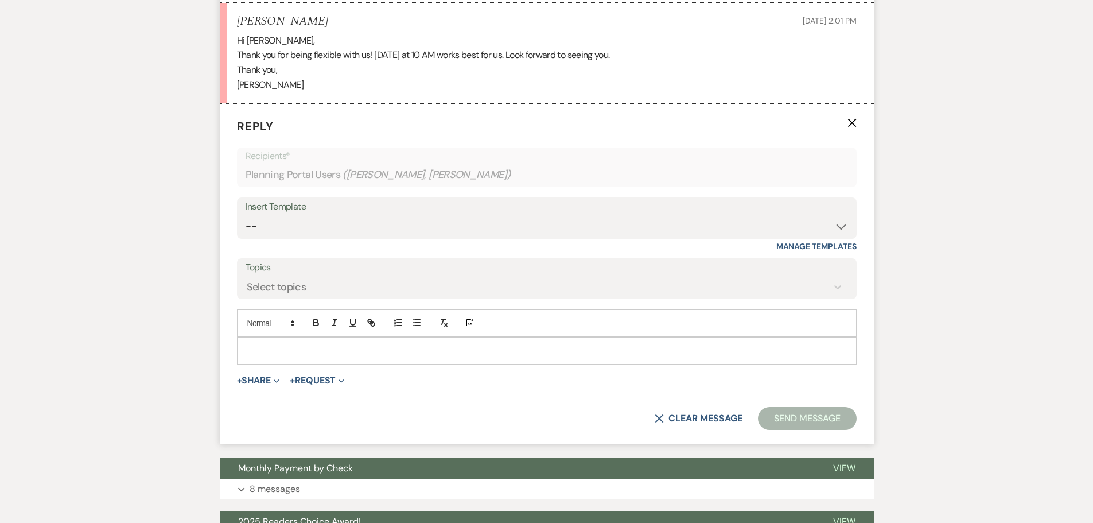
scroll to position [1086, 0]
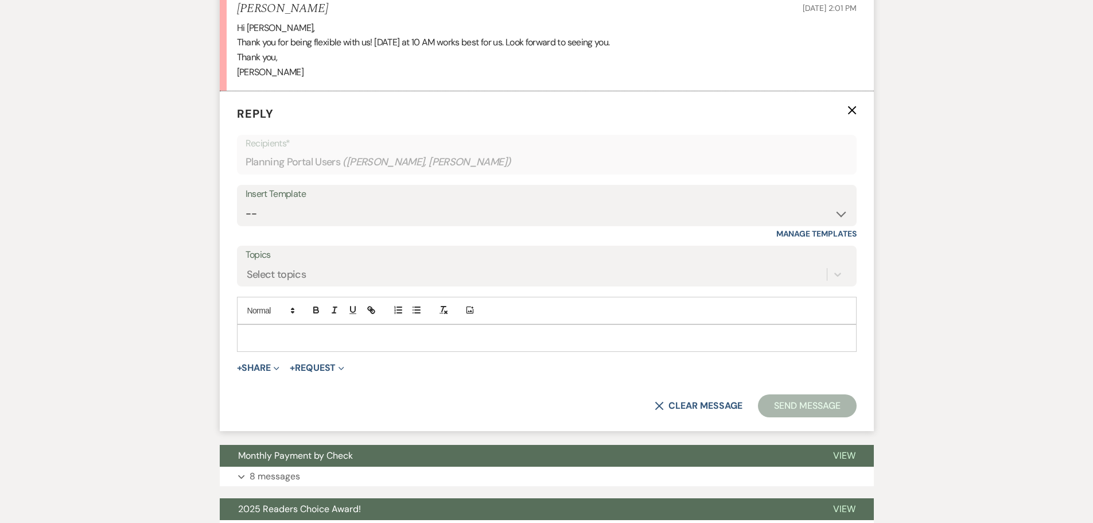
click at [270, 332] on p at bounding box center [546, 338] width 601 height 13
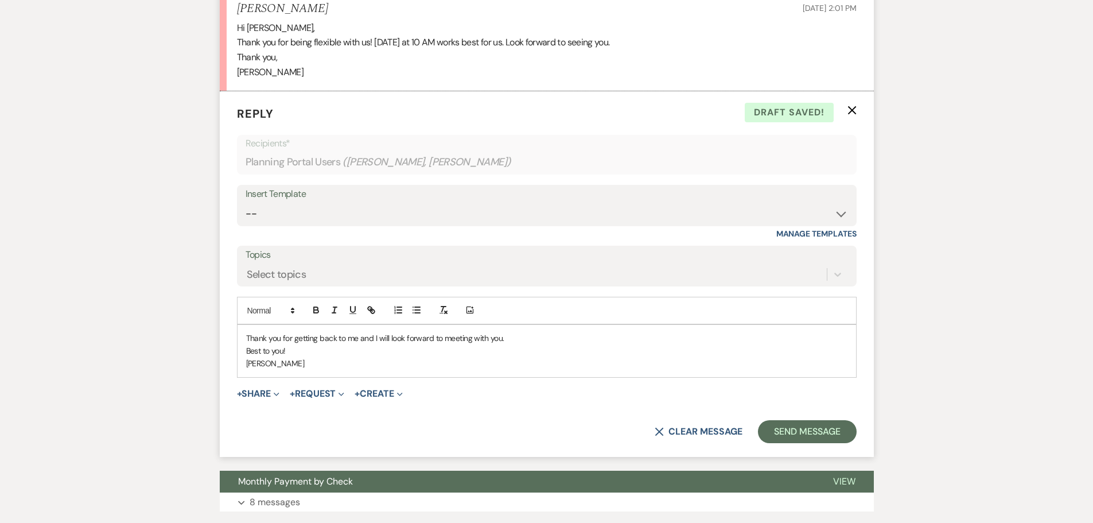
click at [805, 413] on form "Reply X Draft saved! Recipients* Planning Portal Users ( [PERSON_NAME], [PERSON…" at bounding box center [547, 274] width 654 height 366
click at [797, 426] on button "Send Message" at bounding box center [807, 431] width 98 height 23
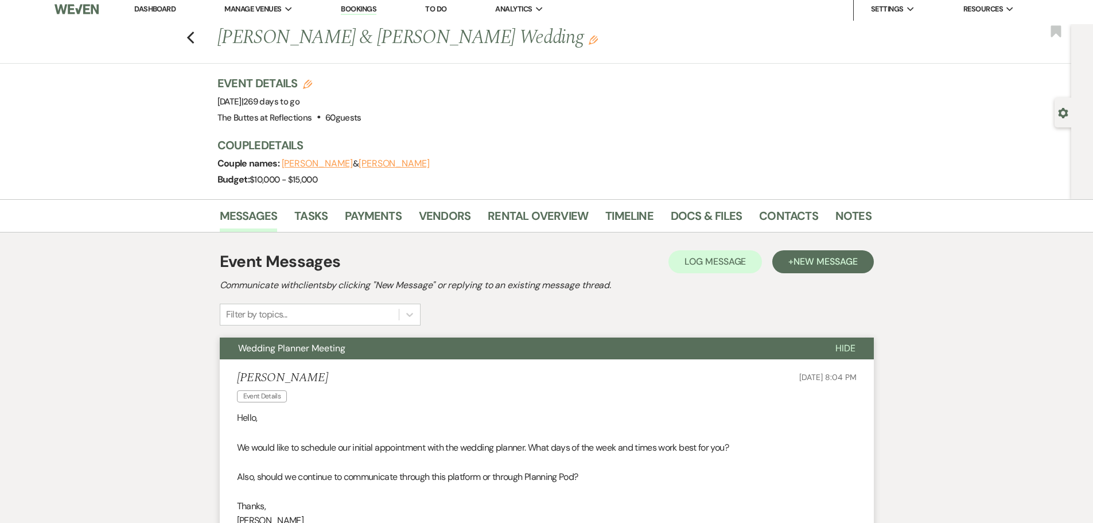
scroll to position [0, 0]
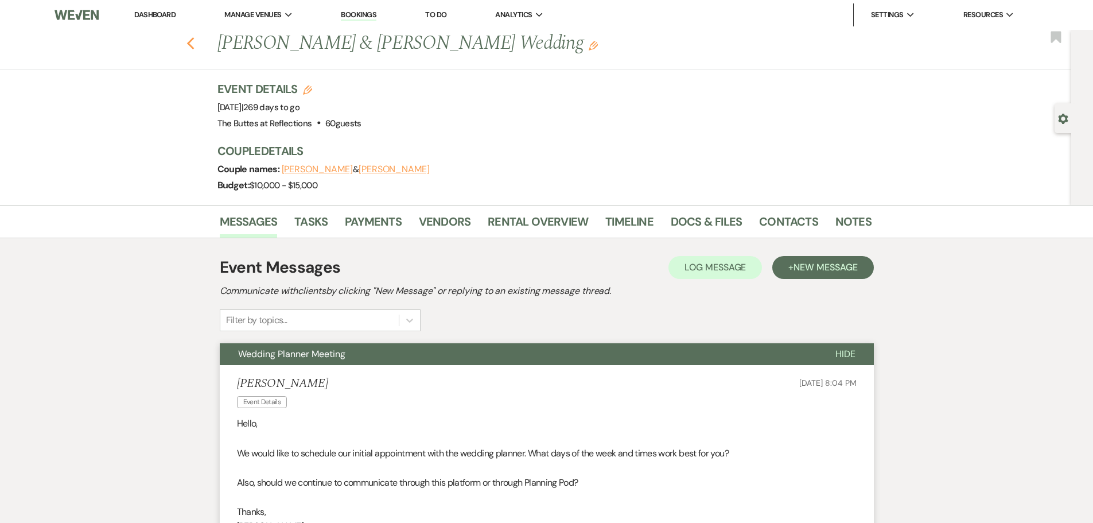
click at [194, 42] on use "button" at bounding box center [190, 43] width 7 height 13
